Goal: Understand process/instructions

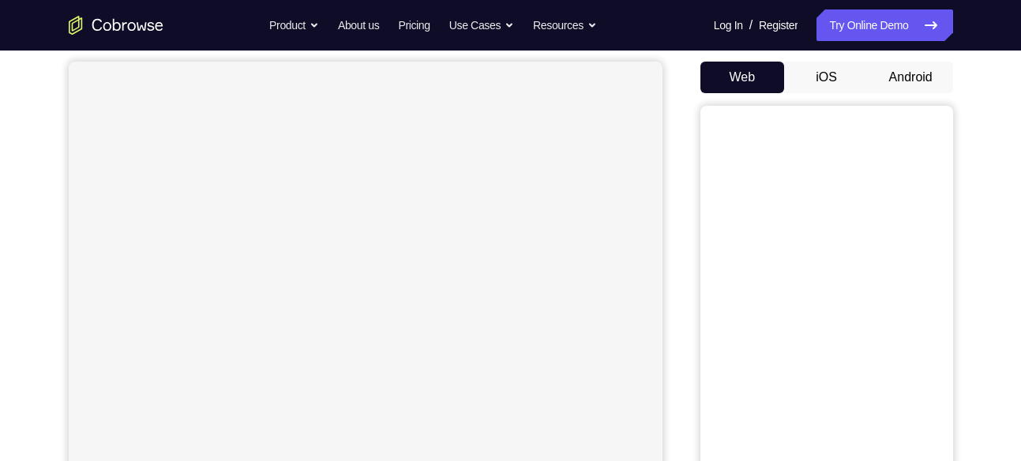
click at [921, 72] on button "Android" at bounding box center [911, 78] width 84 height 32
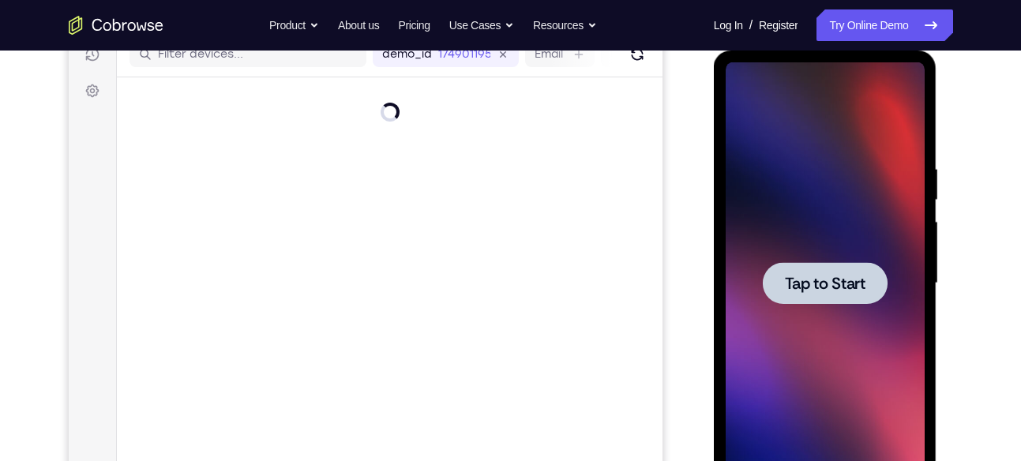
click at [812, 276] on span "Tap to Start" at bounding box center [825, 284] width 81 height 16
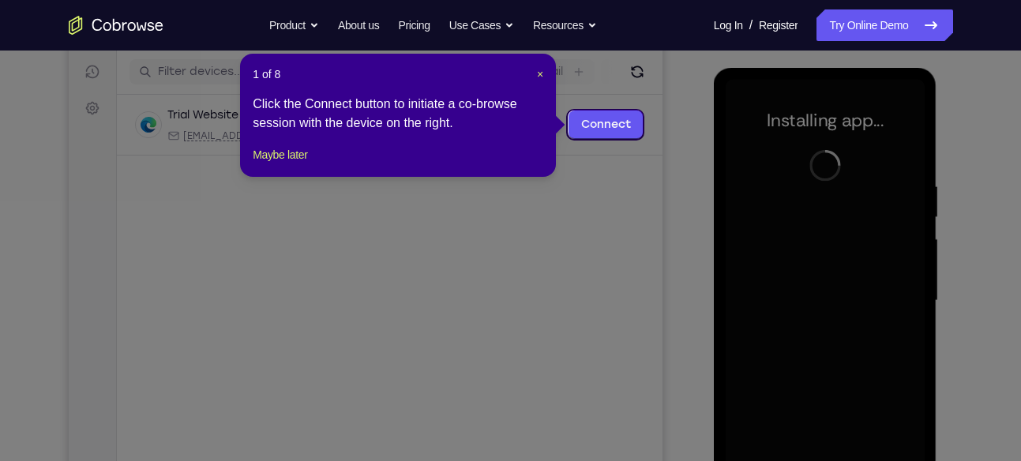
scroll to position [194, 0]
click at [542, 69] on span "×" at bounding box center [540, 73] width 6 height 13
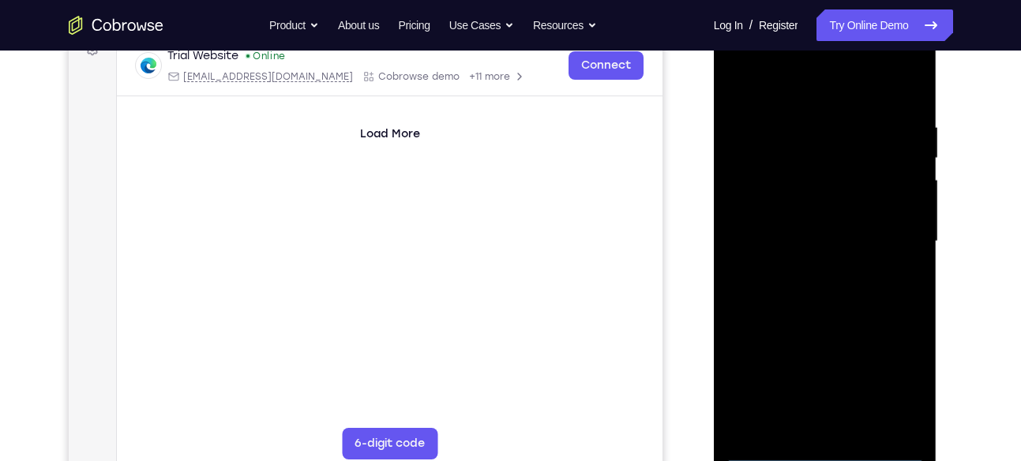
scroll to position [254, 0]
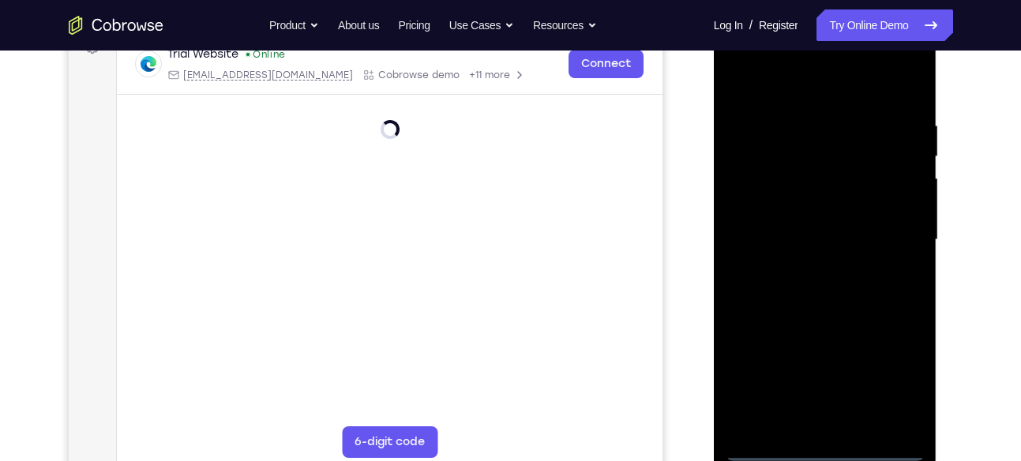
click at [825, 442] on div at bounding box center [825, 240] width 199 height 442
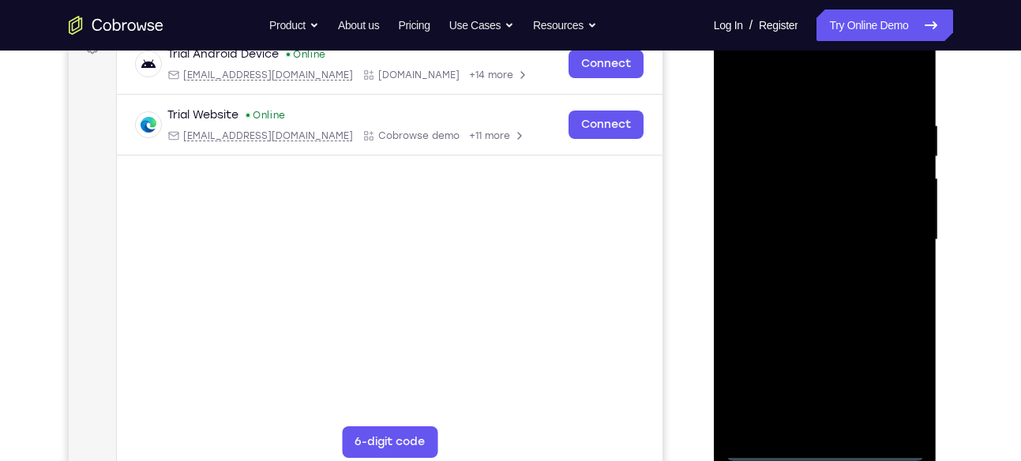
click at [823, 445] on div at bounding box center [825, 240] width 199 height 442
click at [891, 382] on div at bounding box center [825, 240] width 199 height 442
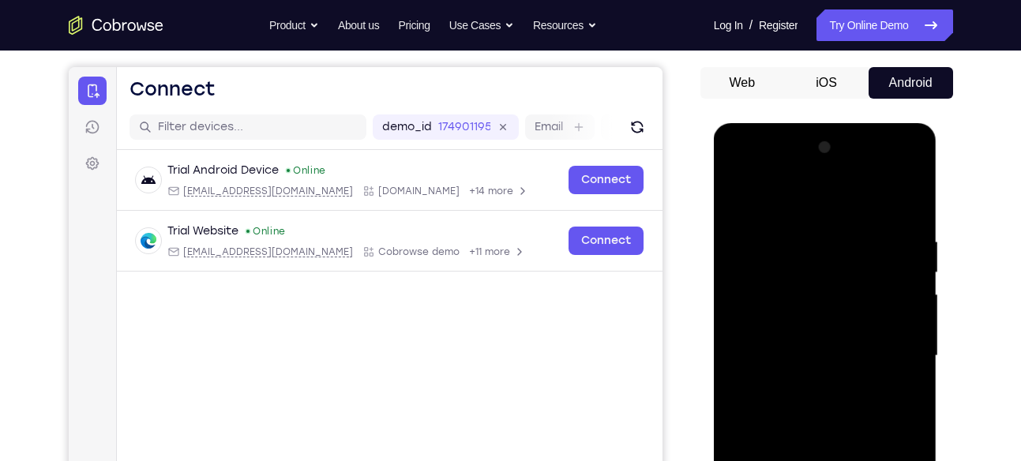
scroll to position [136, 0]
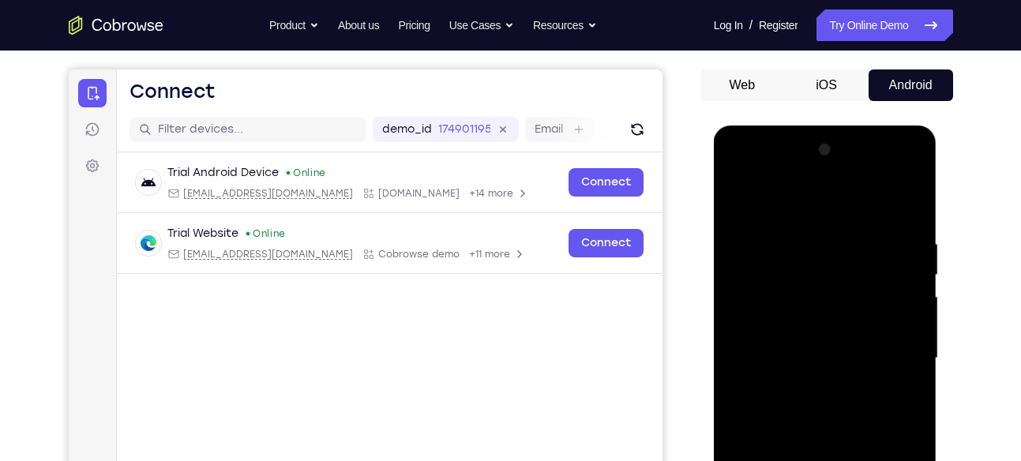
click at [748, 182] on div at bounding box center [825, 358] width 199 height 442
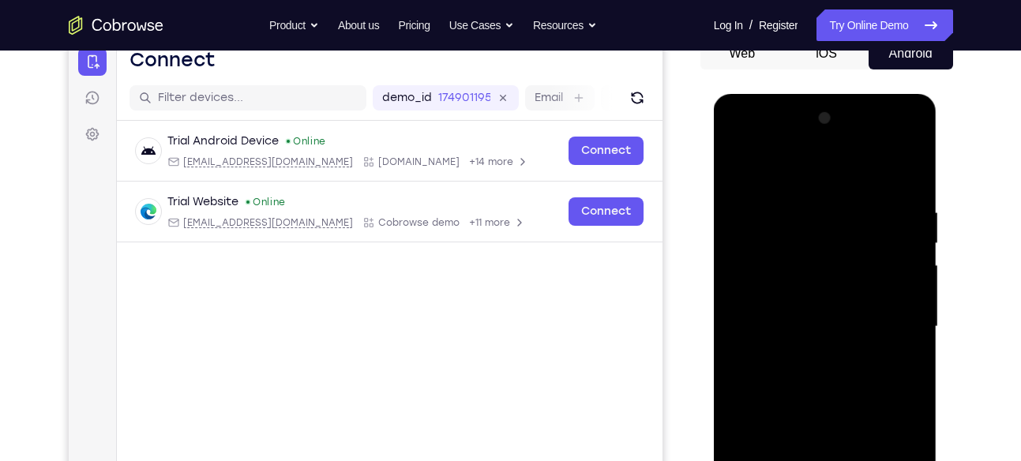
click at [897, 320] on div at bounding box center [825, 327] width 199 height 442
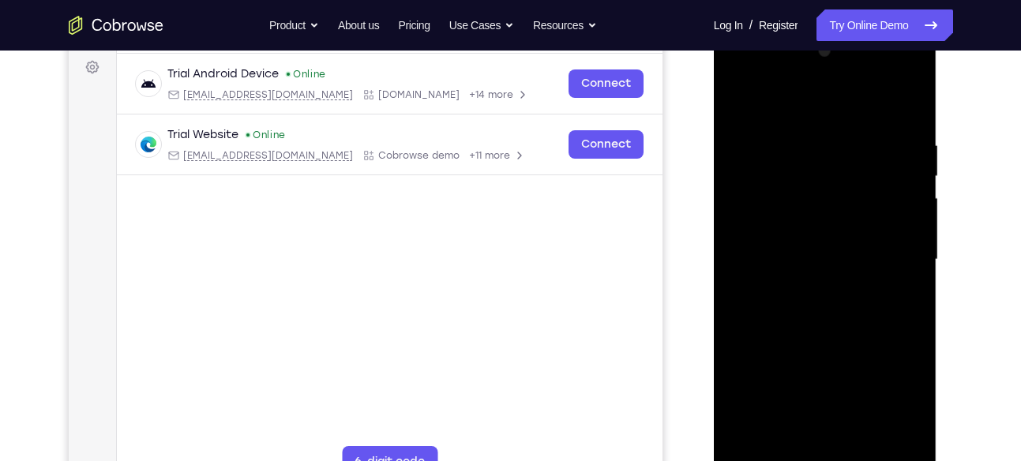
scroll to position [235, 0]
click at [807, 289] on div at bounding box center [825, 259] width 199 height 442
click at [809, 235] on div at bounding box center [825, 259] width 199 height 442
click at [775, 254] on div at bounding box center [825, 259] width 199 height 442
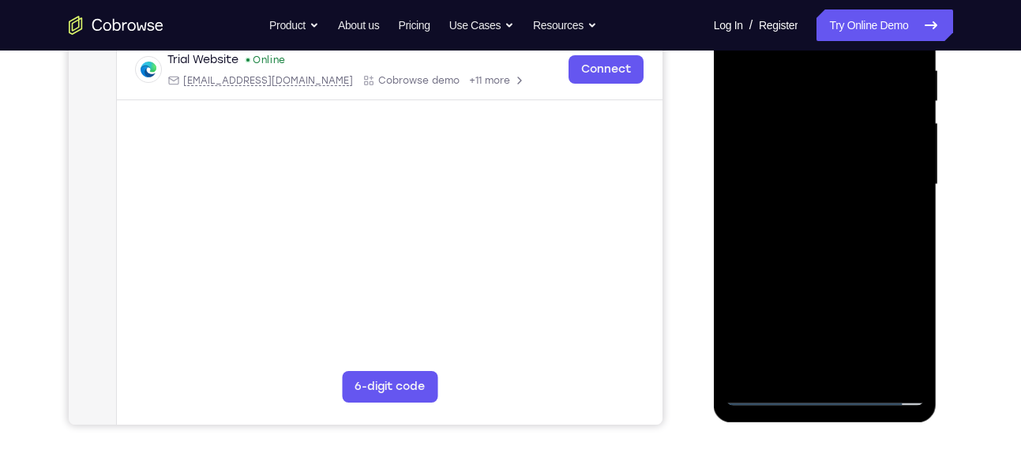
scroll to position [310, 0]
click at [827, 258] on div at bounding box center [825, 184] width 199 height 442
click at [861, 364] on div at bounding box center [825, 184] width 199 height 442
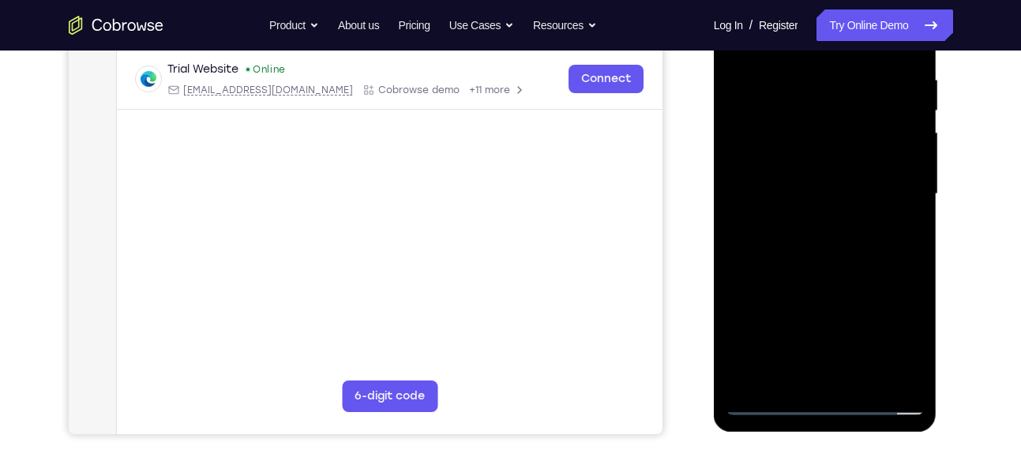
click at [809, 279] on div at bounding box center [825, 194] width 199 height 442
click at [808, 179] on div at bounding box center [825, 194] width 199 height 442
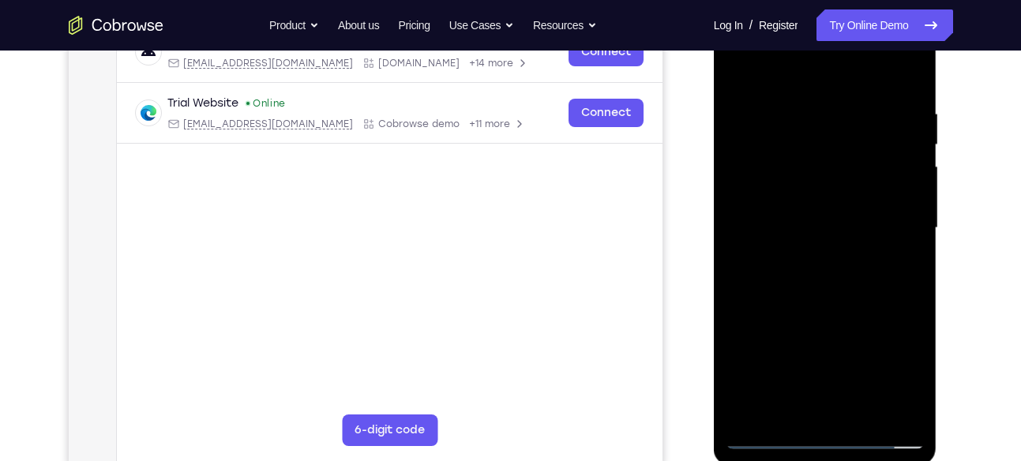
scroll to position [265, 0]
click at [809, 110] on div at bounding box center [825, 230] width 199 height 442
click at [890, 72] on div at bounding box center [825, 230] width 199 height 442
click at [760, 68] on div at bounding box center [825, 230] width 199 height 442
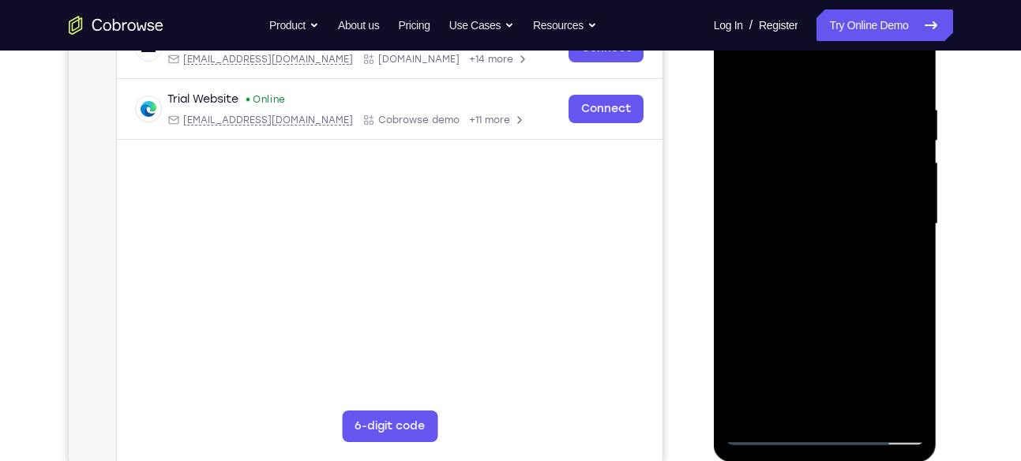
scroll to position [269, 0]
click at [751, 100] on div at bounding box center [825, 225] width 199 height 442
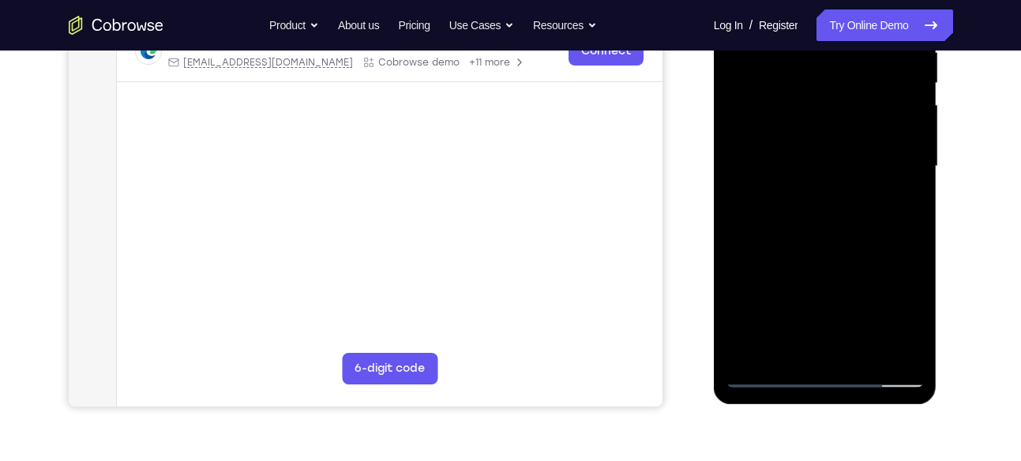
scroll to position [299, 0]
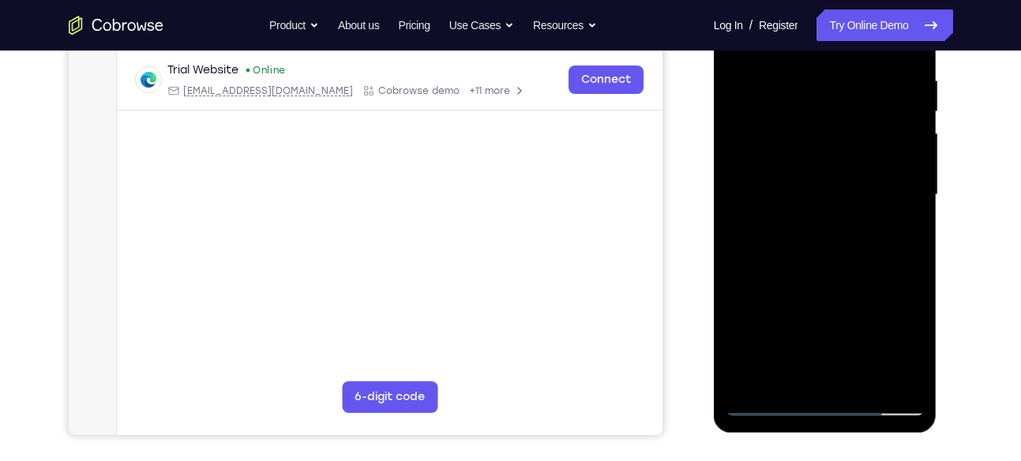
click at [753, 82] on div at bounding box center [825, 195] width 199 height 442
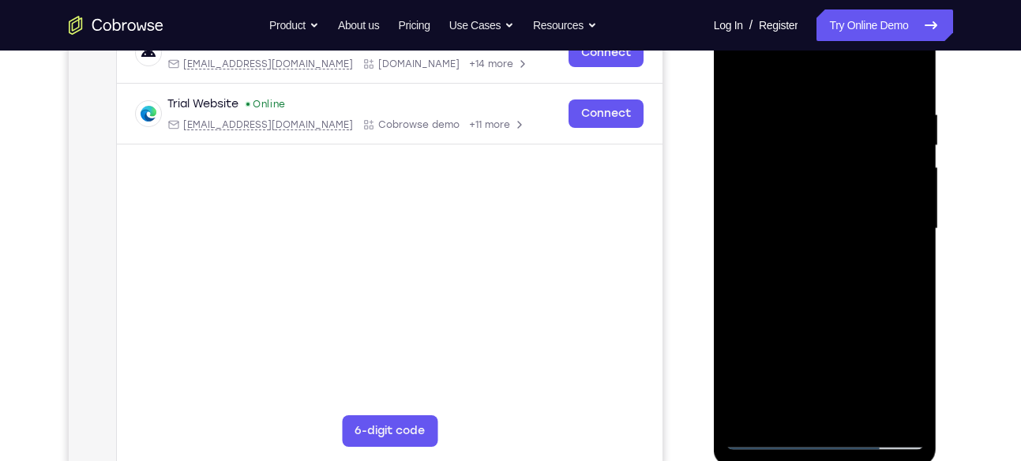
scroll to position [265, 0]
click at [752, 103] on div at bounding box center [825, 230] width 199 height 442
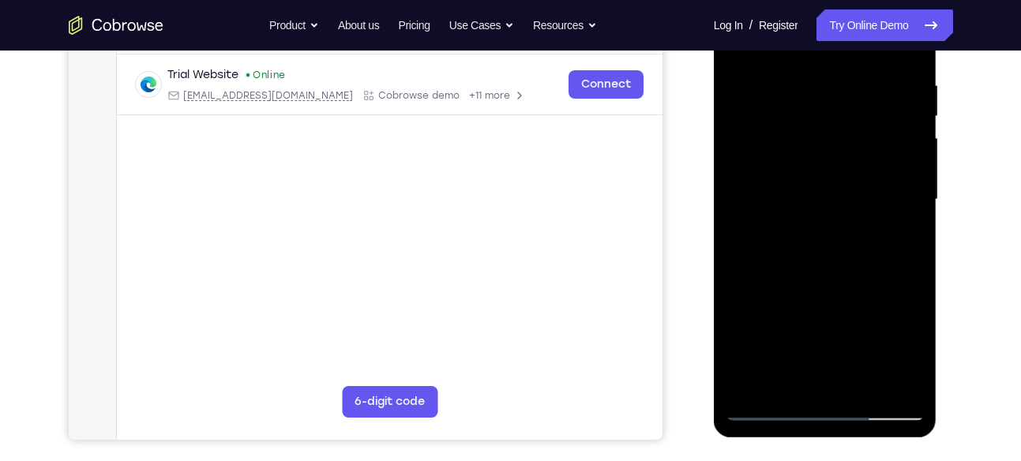
scroll to position [295, 0]
click at [752, 67] on div at bounding box center [825, 199] width 199 height 442
click at [786, 378] on div at bounding box center [825, 199] width 199 height 442
click at [843, 207] on div at bounding box center [825, 199] width 199 height 442
click at [824, 377] on div at bounding box center [825, 199] width 199 height 442
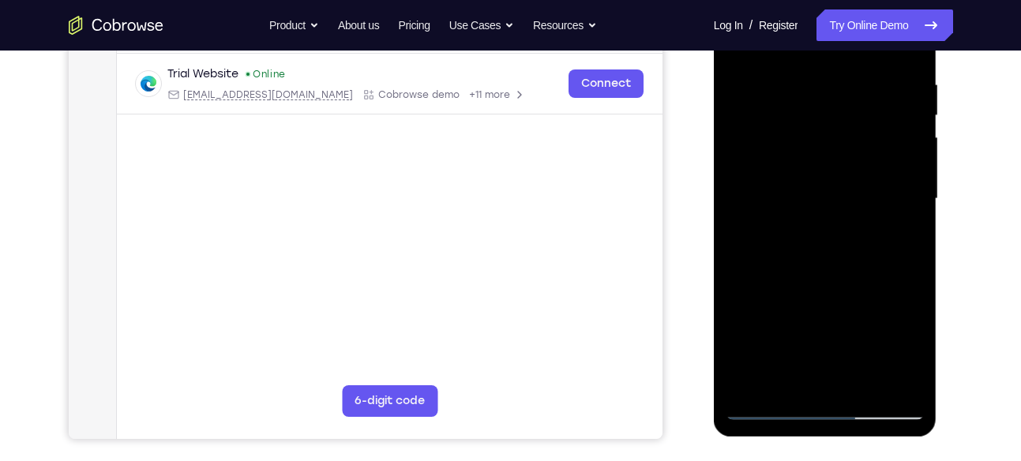
click at [783, 381] on div at bounding box center [825, 199] width 199 height 442
click at [863, 286] on div at bounding box center [825, 199] width 199 height 442
click at [745, 384] on div at bounding box center [825, 199] width 199 height 442
click at [909, 373] on div at bounding box center [825, 199] width 199 height 442
click at [760, 404] on div at bounding box center [825, 199] width 199 height 442
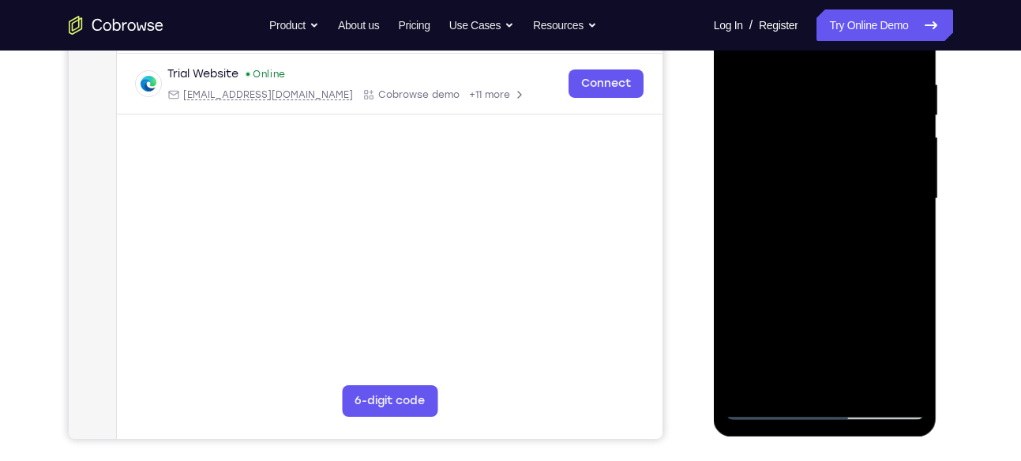
click at [895, 383] on div at bounding box center [825, 199] width 199 height 442
click at [899, 377] on div at bounding box center [825, 199] width 199 height 442
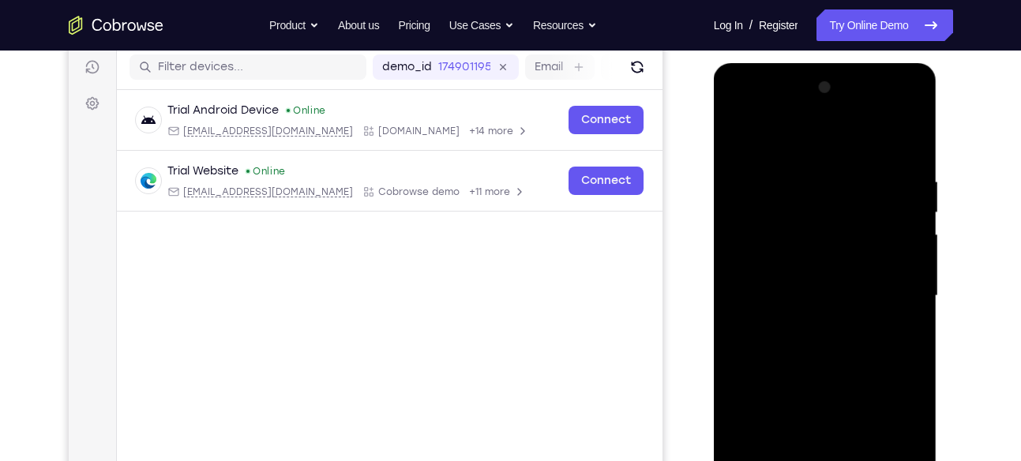
scroll to position [189, 0]
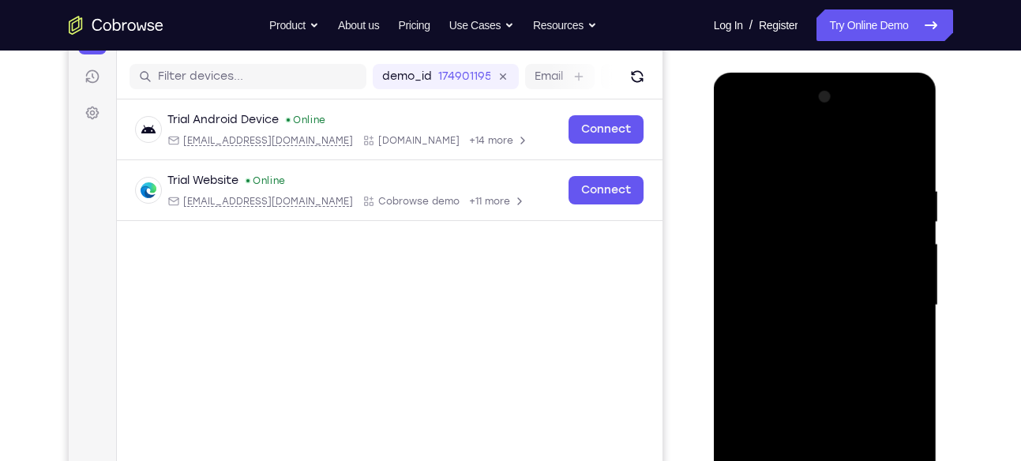
click at [904, 148] on div at bounding box center [825, 305] width 199 height 442
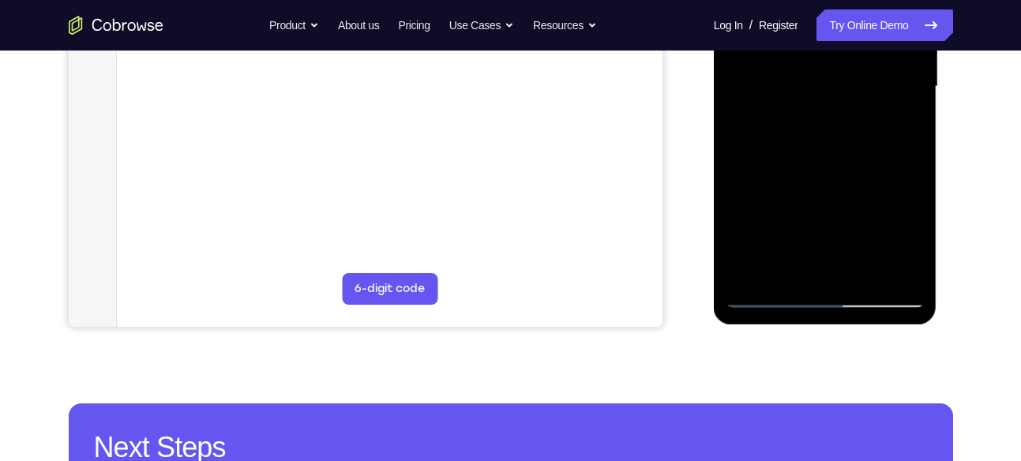
scroll to position [420, 0]
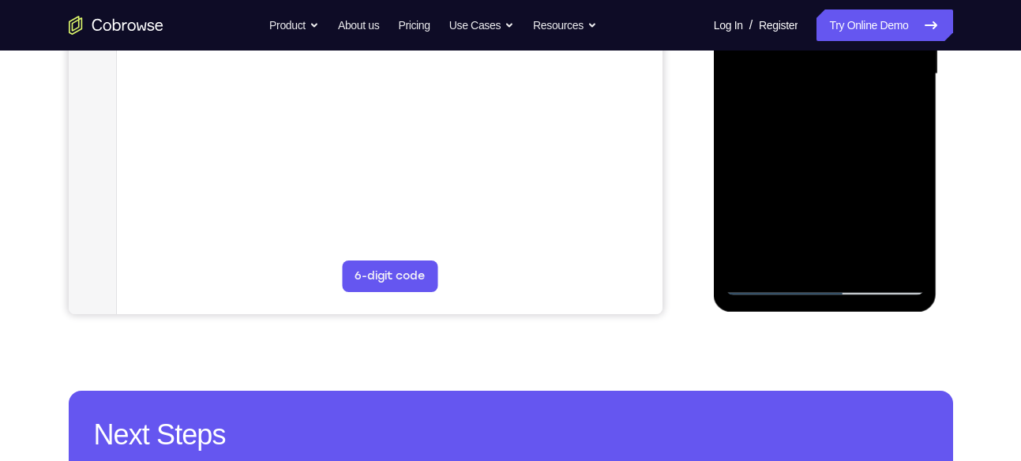
click at [771, 278] on div at bounding box center [825, 74] width 199 height 442
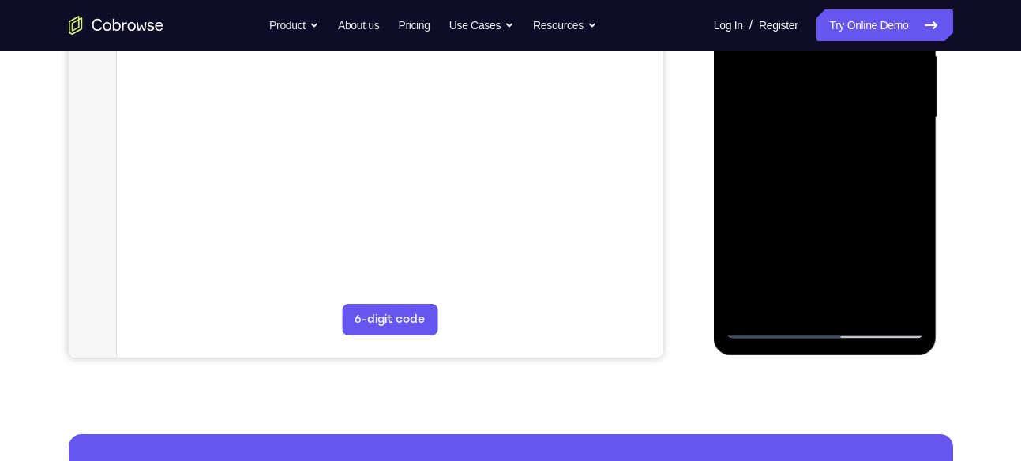
scroll to position [359, 0]
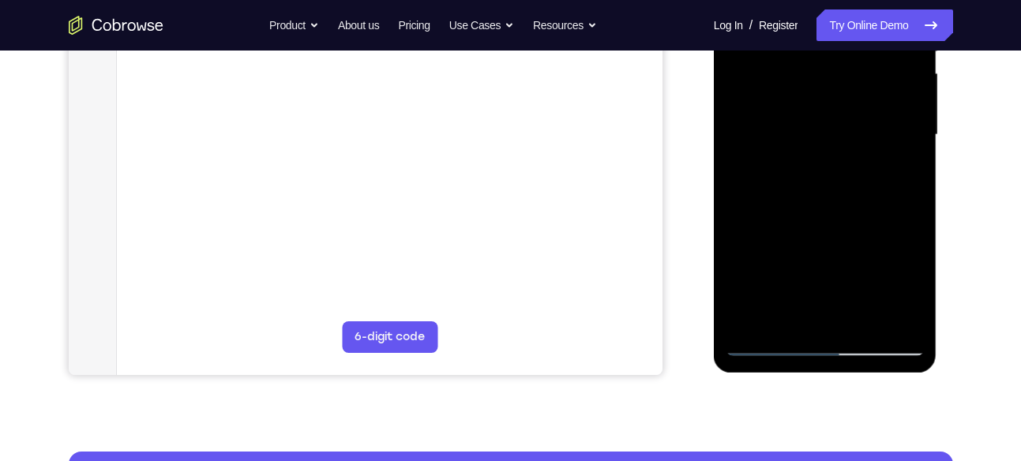
click at [764, 341] on div at bounding box center [825, 135] width 199 height 442
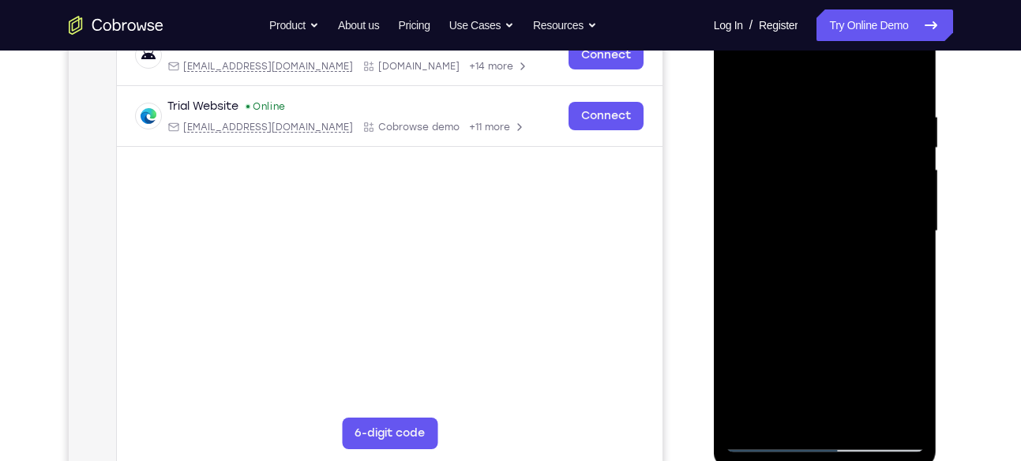
scroll to position [262, 0]
click at [740, 72] on div at bounding box center [825, 232] width 199 height 442
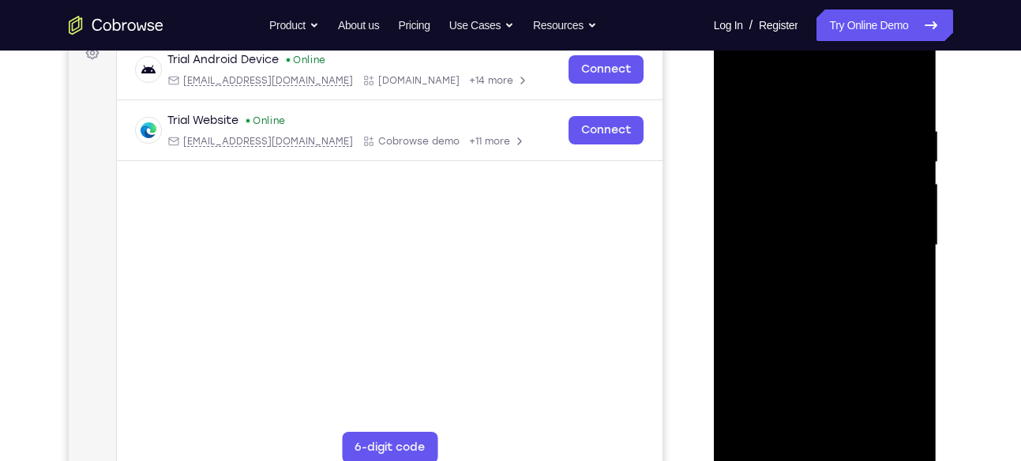
scroll to position [248, 0]
click at [802, 119] on div at bounding box center [825, 246] width 199 height 442
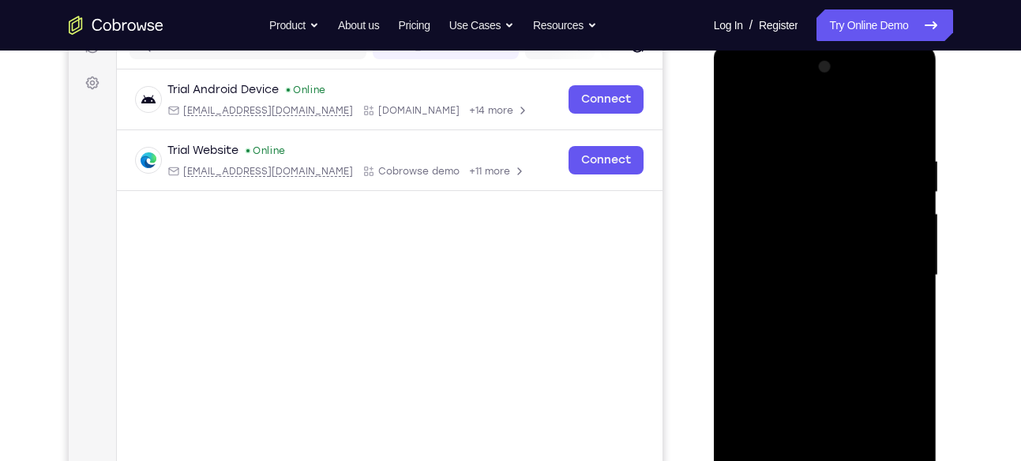
click at [904, 128] on div at bounding box center [825, 275] width 199 height 442
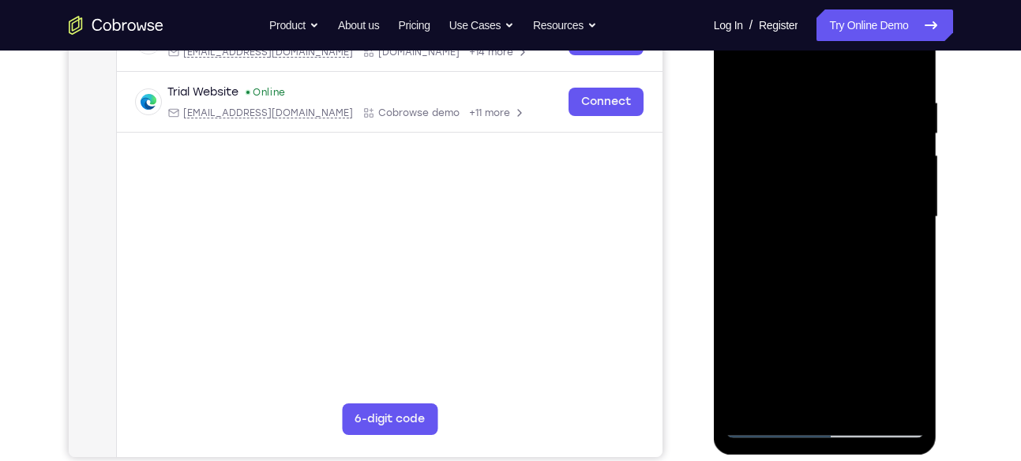
scroll to position [280, 0]
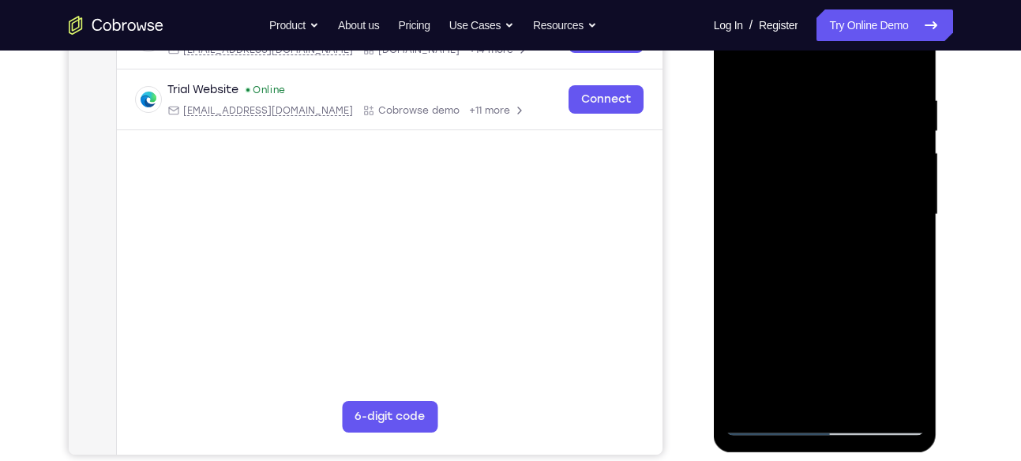
drag, startPoint x: 848, startPoint y: 252, endPoint x: 848, endPoint y: 48, distance: 203.7
click at [848, 48] on div at bounding box center [825, 215] width 199 height 442
drag, startPoint x: 840, startPoint y: 315, endPoint x: 841, endPoint y: 87, distance: 228.2
click at [841, 87] on div at bounding box center [825, 215] width 199 height 442
drag, startPoint x: 855, startPoint y: 296, endPoint x: 840, endPoint y: 141, distance: 155.5
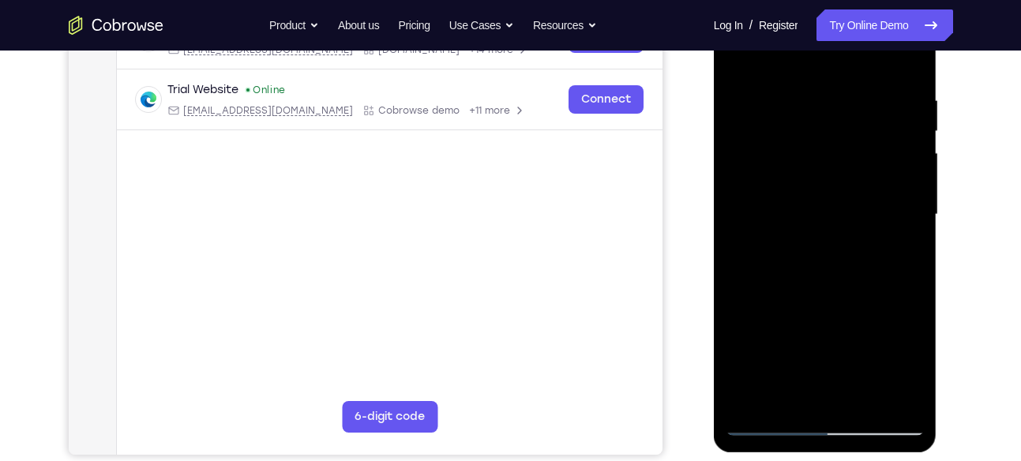
click at [840, 141] on div at bounding box center [825, 215] width 199 height 442
click at [738, 236] on div at bounding box center [825, 215] width 199 height 442
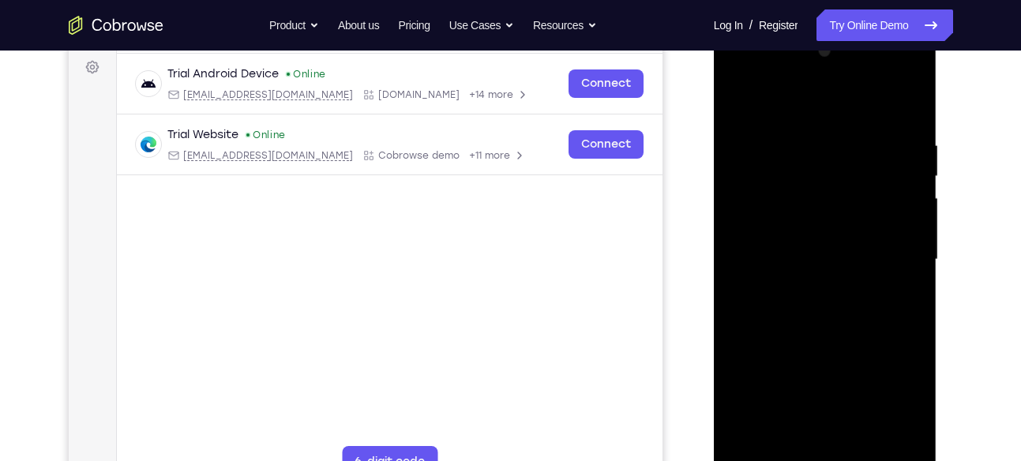
scroll to position [234, 0]
click at [912, 142] on div at bounding box center [825, 260] width 199 height 442
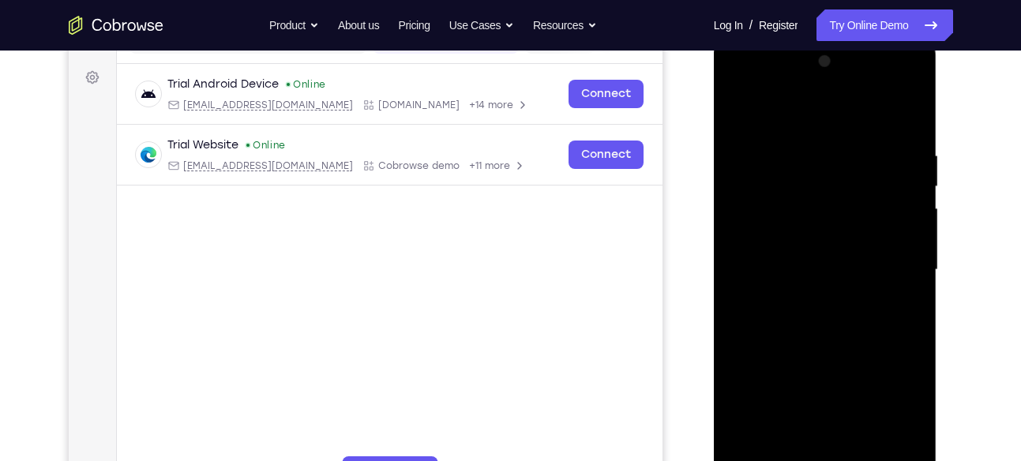
scroll to position [223, 0]
drag, startPoint x: 855, startPoint y: 186, endPoint x: 856, endPoint y: 250, distance: 64.8
click at [856, 250] on div at bounding box center [825, 271] width 199 height 442
click at [912, 217] on div at bounding box center [825, 271] width 199 height 442
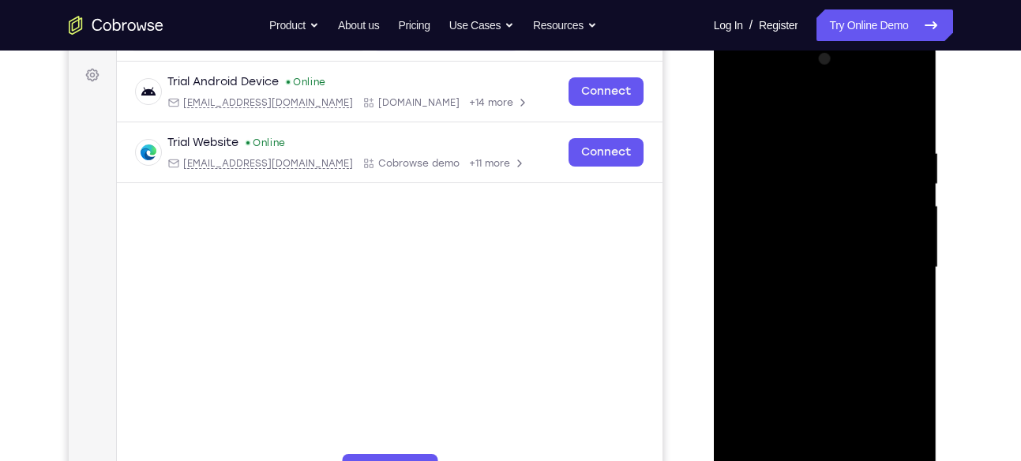
scroll to position [230, 0]
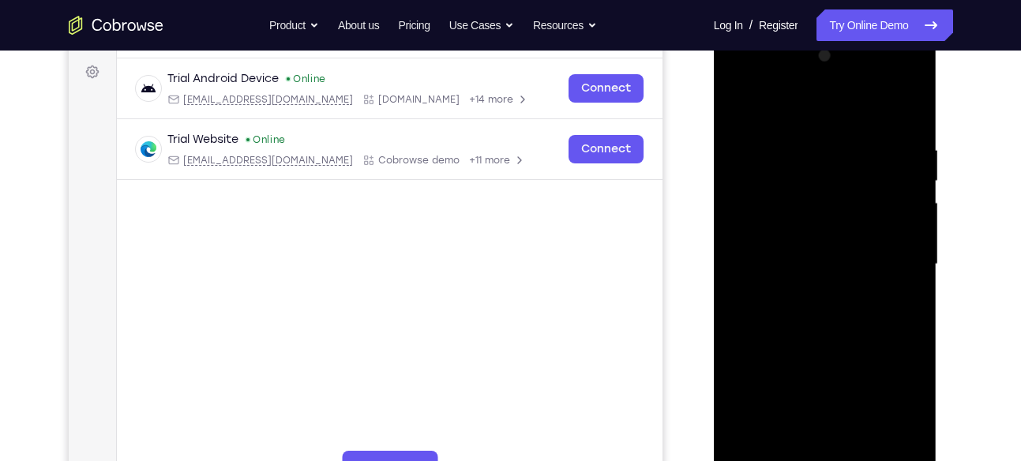
click at [739, 214] on div at bounding box center [825, 264] width 199 height 442
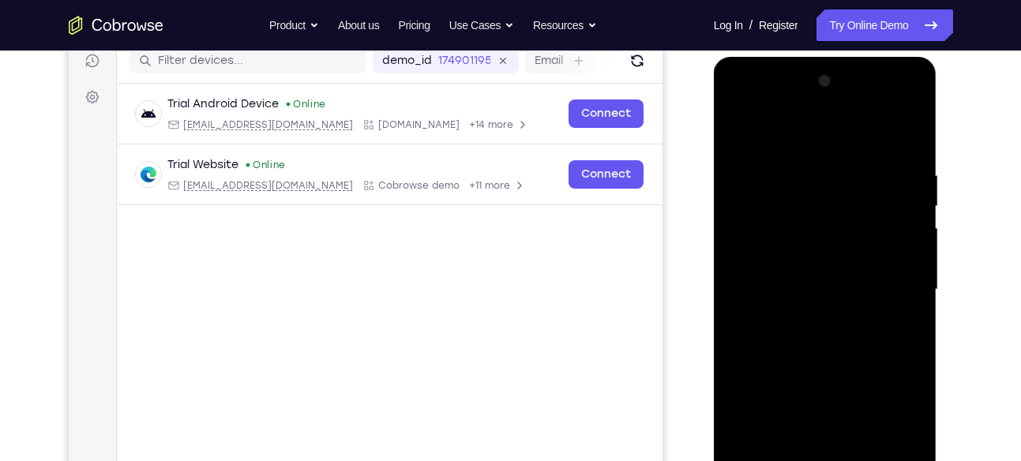
scroll to position [204, 0]
click at [910, 242] on div at bounding box center [825, 290] width 199 height 442
drag, startPoint x: 843, startPoint y: 239, endPoint x: 850, endPoint y: 292, distance: 53.4
click at [850, 292] on div at bounding box center [825, 290] width 199 height 442
drag, startPoint x: 843, startPoint y: 234, endPoint x: 841, endPoint y: 186, distance: 47.4
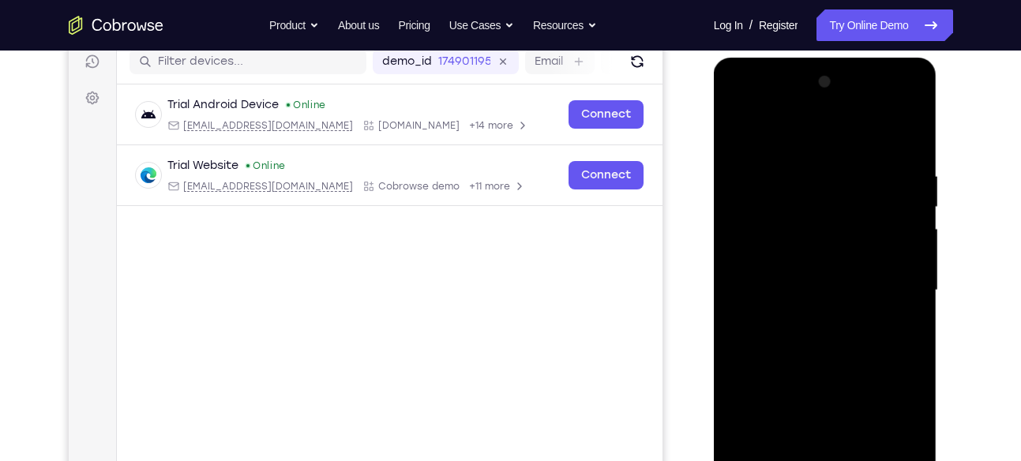
click at [841, 186] on div at bounding box center [825, 290] width 199 height 442
click at [737, 244] on div at bounding box center [825, 290] width 199 height 442
drag, startPoint x: 851, startPoint y: 298, endPoint x: 843, endPoint y: 130, distance: 167.6
click at [843, 130] on div at bounding box center [825, 290] width 199 height 442
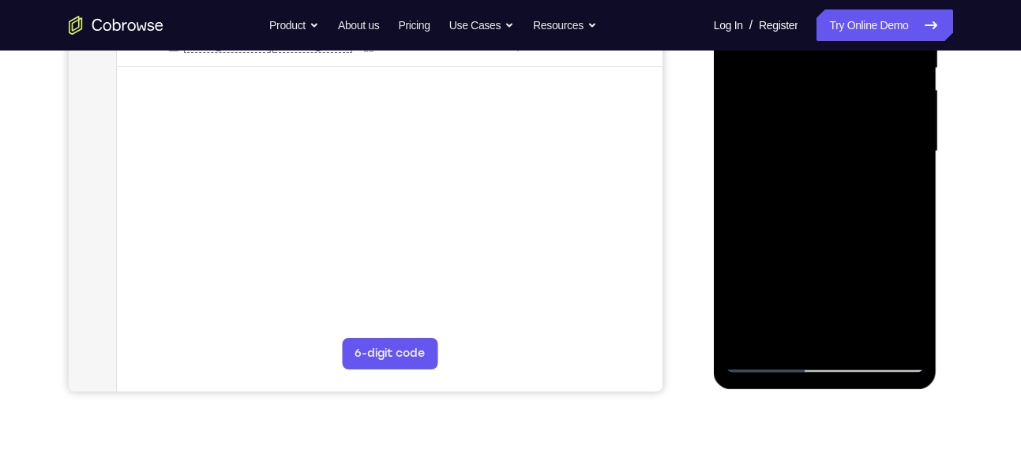
scroll to position [344, 0]
drag, startPoint x: 855, startPoint y: 71, endPoint x: 847, endPoint y: 16, distance: 55.8
click at [847, 16] on div at bounding box center [825, 150] width 199 height 442
drag, startPoint x: 844, startPoint y: 283, endPoint x: 840, endPoint y: 91, distance: 192.7
click at [840, 91] on div at bounding box center [825, 150] width 199 height 442
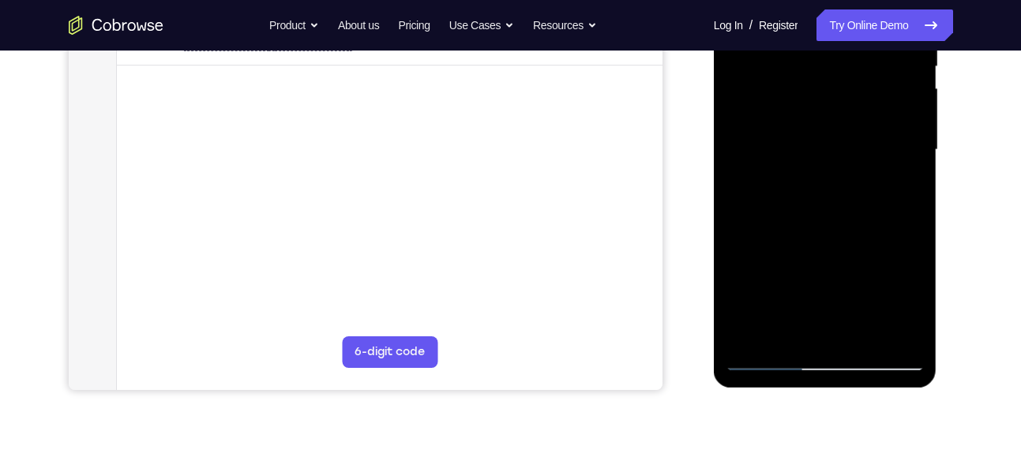
drag, startPoint x: 839, startPoint y: 247, endPoint x: 850, endPoint y: -19, distance: 266.3
click at [850, 0] on div at bounding box center [825, 150] width 199 height 442
drag, startPoint x: 837, startPoint y: 245, endPoint x: 843, endPoint y: -28, distance: 272.5
click at [843, 0] on div at bounding box center [825, 150] width 199 height 442
click at [753, 332] on div at bounding box center [825, 150] width 199 height 442
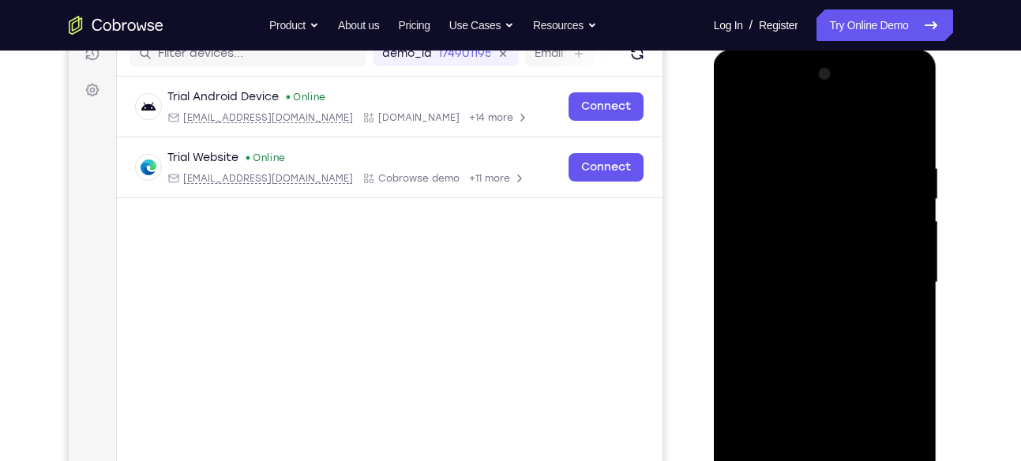
scroll to position [209, 0]
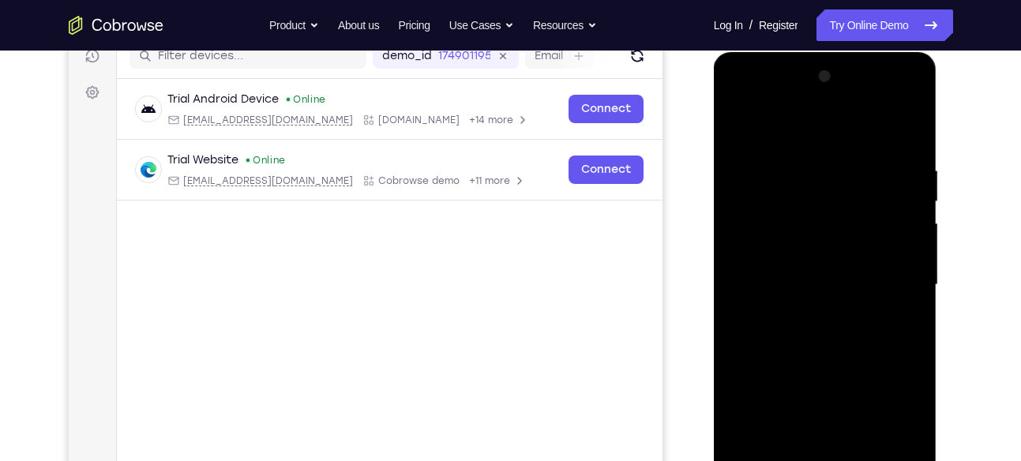
click at [899, 151] on div at bounding box center [825, 285] width 199 height 442
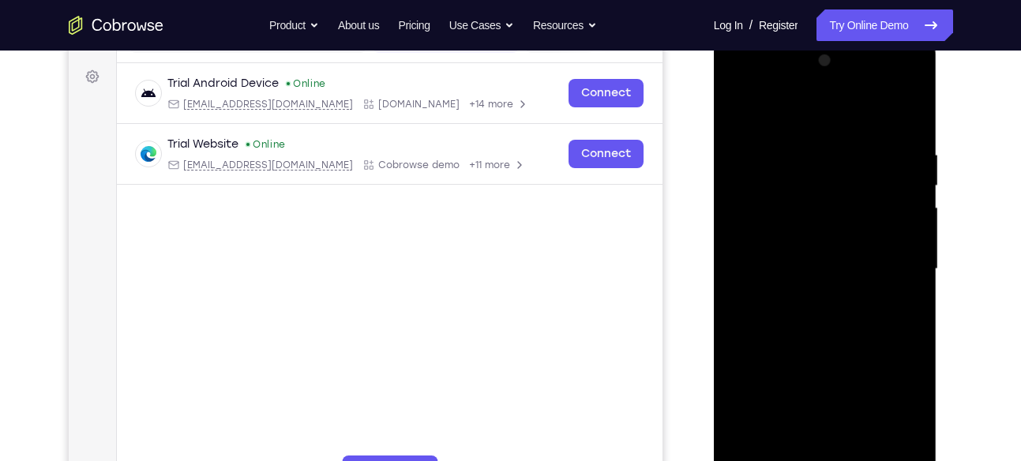
scroll to position [279, 0]
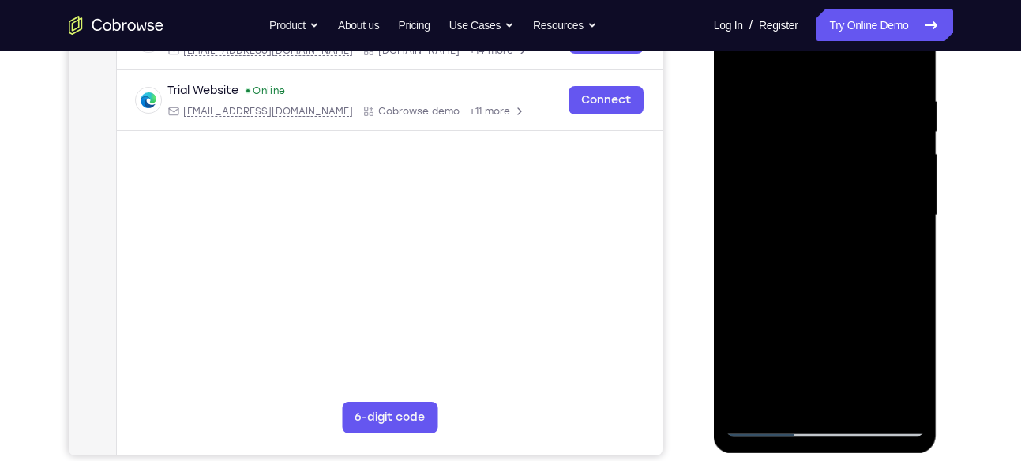
click at [908, 62] on div at bounding box center [825, 215] width 199 height 442
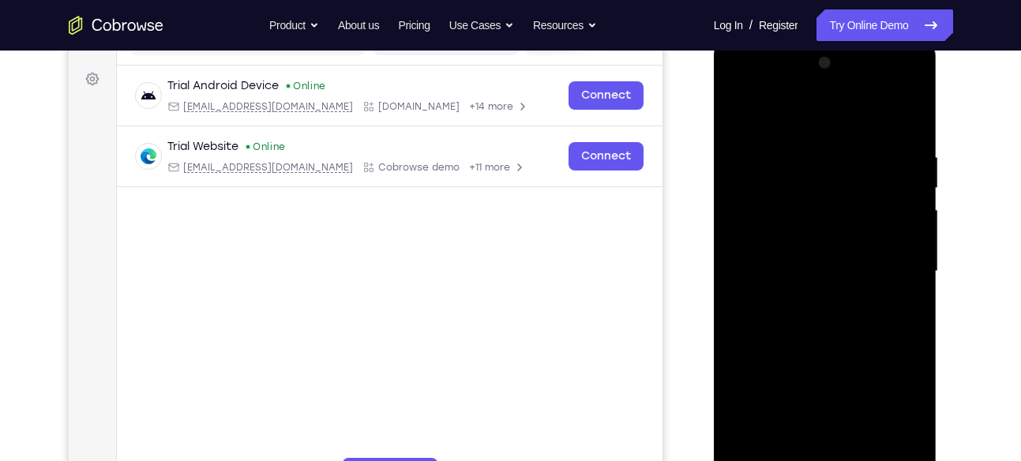
scroll to position [220, 0]
